Goal: Information Seeking & Learning: Learn about a topic

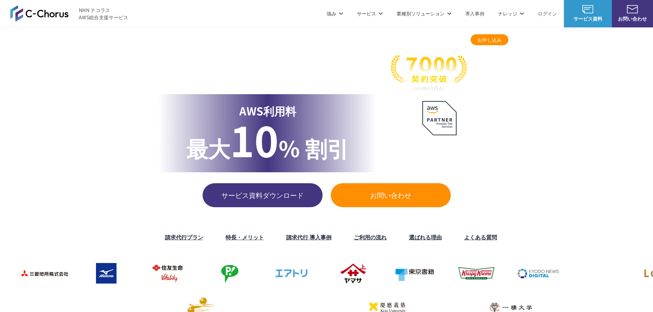
click at [273, 200] on span "サービス資料ダウンロード" at bounding box center [262, 195] width 120 height 10
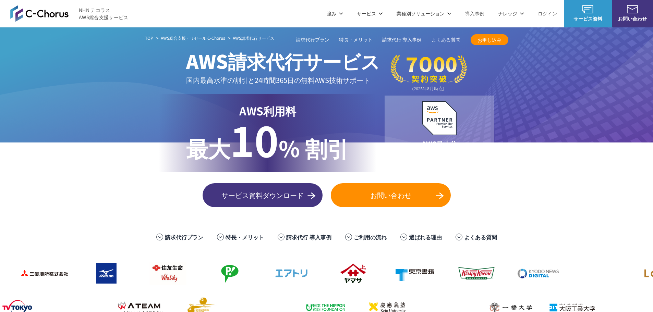
click at [344, 191] on span "お問い合わせ" at bounding box center [391, 195] width 120 height 10
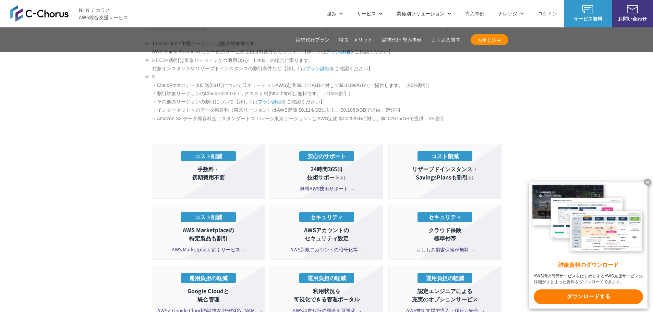
scroll to position [1062, 0]
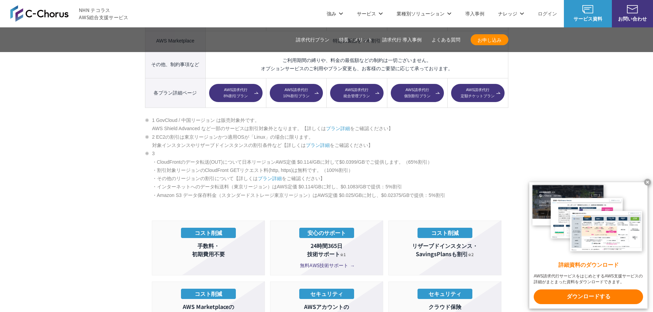
click at [38, 20] on img at bounding box center [39, 13] width 58 height 16
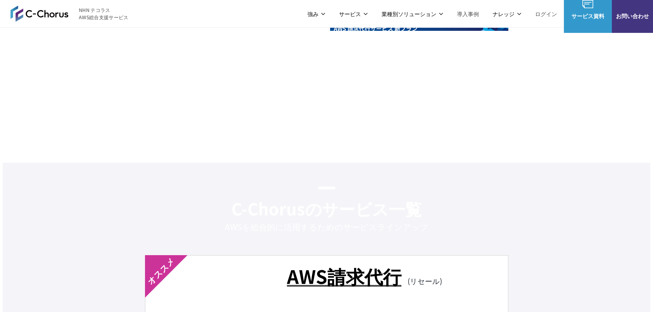
scroll to position [1199, 0]
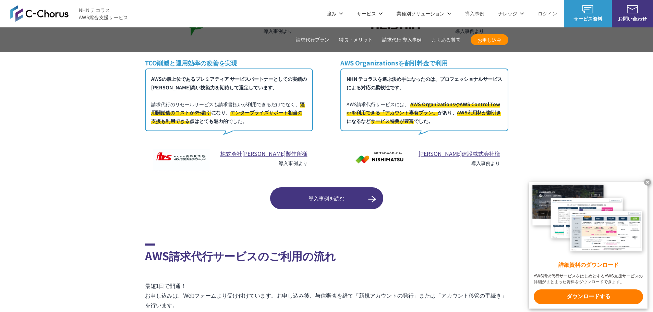
scroll to position [3971, 0]
